Goal: Check status: Check status

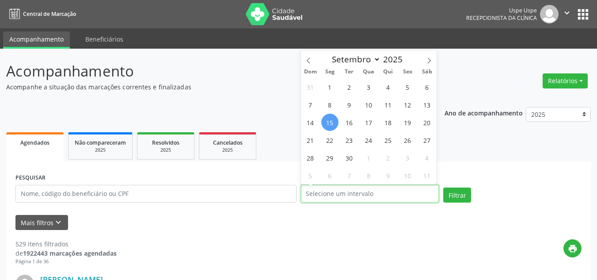
drag, startPoint x: 346, startPoint y: 193, endPoint x: 220, endPoint y: 205, distance: 126.0
click at [238, 196] on div "PESQUISAR DATA DE ATENDIMENTO Filtrar" at bounding box center [298, 190] width 570 height 38
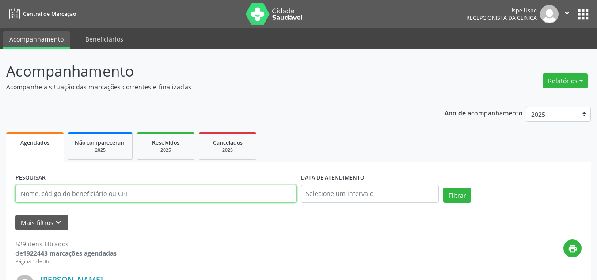
click at [204, 192] on input "text" at bounding box center [155, 194] width 281 height 18
type input "13659600482"
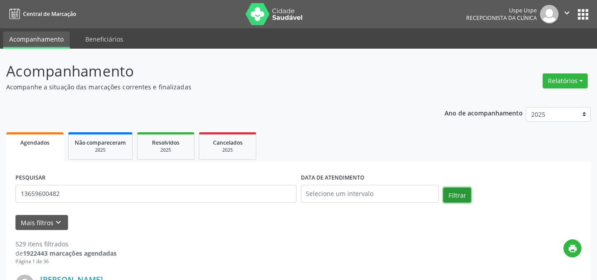
click at [452, 196] on button "Filtrar" at bounding box center [457, 194] width 28 height 15
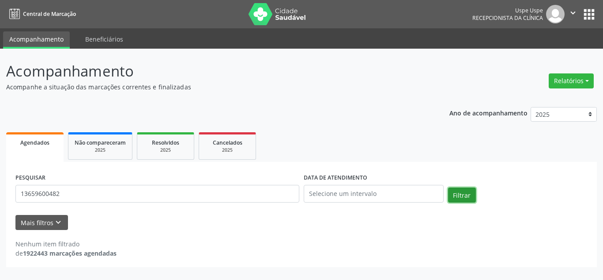
click at [459, 195] on button "Filtrar" at bounding box center [462, 194] width 28 height 15
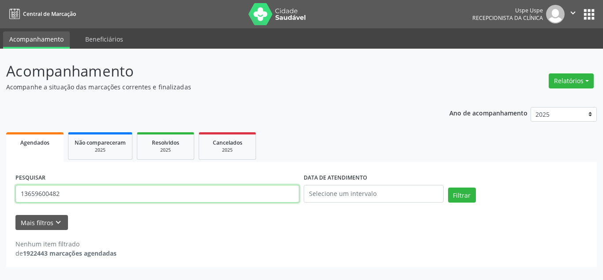
click at [98, 195] on input "13659600482" at bounding box center [157, 194] width 284 height 18
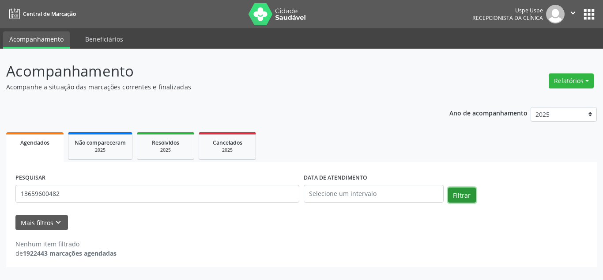
click at [465, 191] on button "Filtrar" at bounding box center [462, 194] width 28 height 15
click at [0, 202] on div "Acompanhamento Acompanhe a situação das marcações correntes e finalizadas Relat…" at bounding box center [301, 164] width 603 height 231
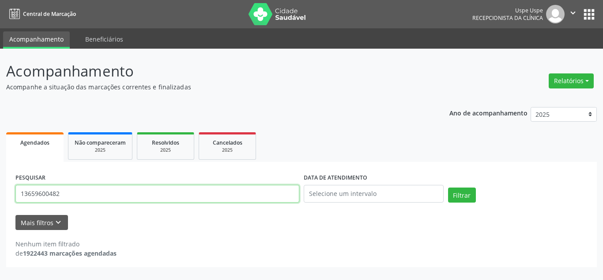
drag, startPoint x: 46, startPoint y: 189, endPoint x: 0, endPoint y: 199, distance: 46.9
click at [0, 194] on div "Acompanhamento Acompanhe a situação das marcações correntes e finalizadas Relat…" at bounding box center [301, 164] width 603 height 231
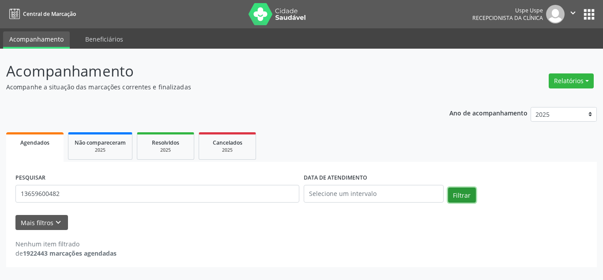
click at [461, 193] on button "Filtrar" at bounding box center [462, 194] width 28 height 15
